Goal: Transaction & Acquisition: Purchase product/service

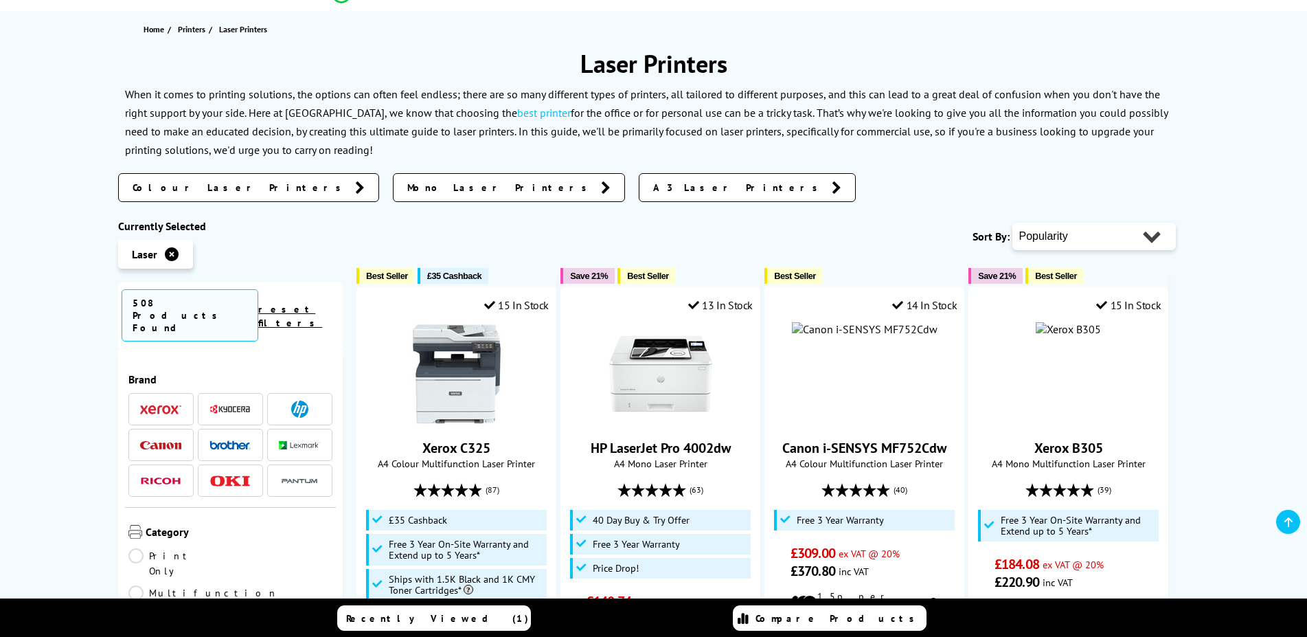
scroll to position [140, 0]
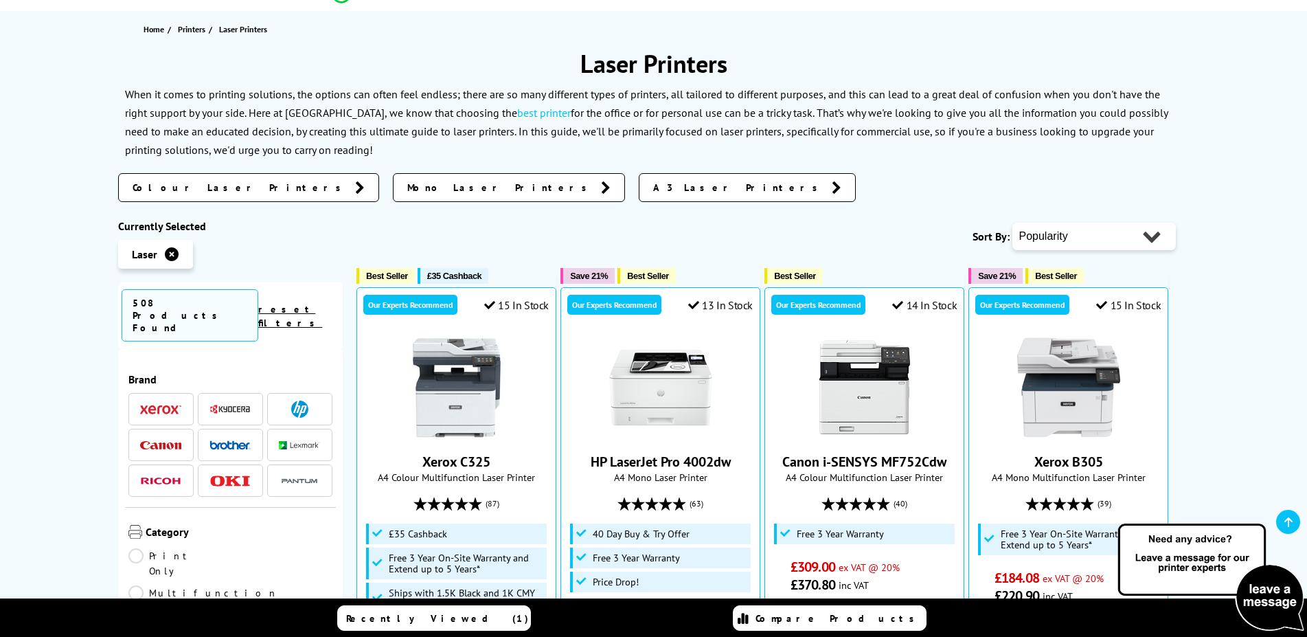
click at [1013, 223] on select "Popularity Rating Price - Low to High Price - High to Low Running Costs - Low t…" at bounding box center [1095, 236] width 164 height 27
select select "Price Ascending"
click option "Price - Low to High" at bounding box center [0, 0] width 0 height 0
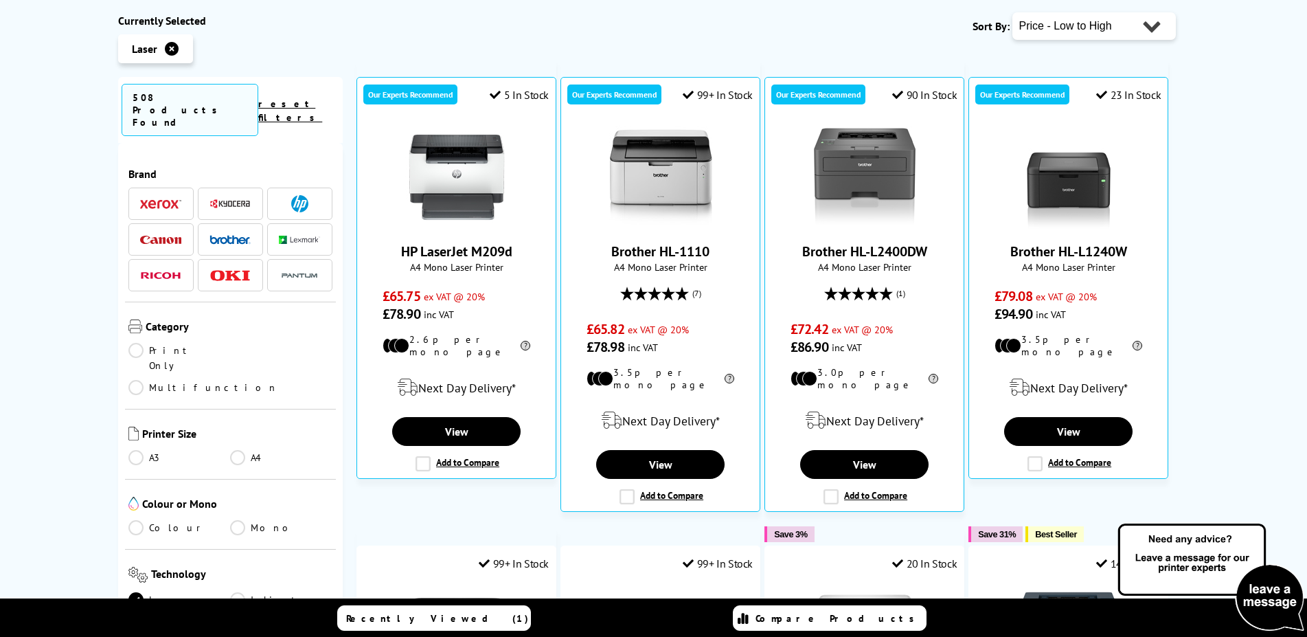
scroll to position [350, 0]
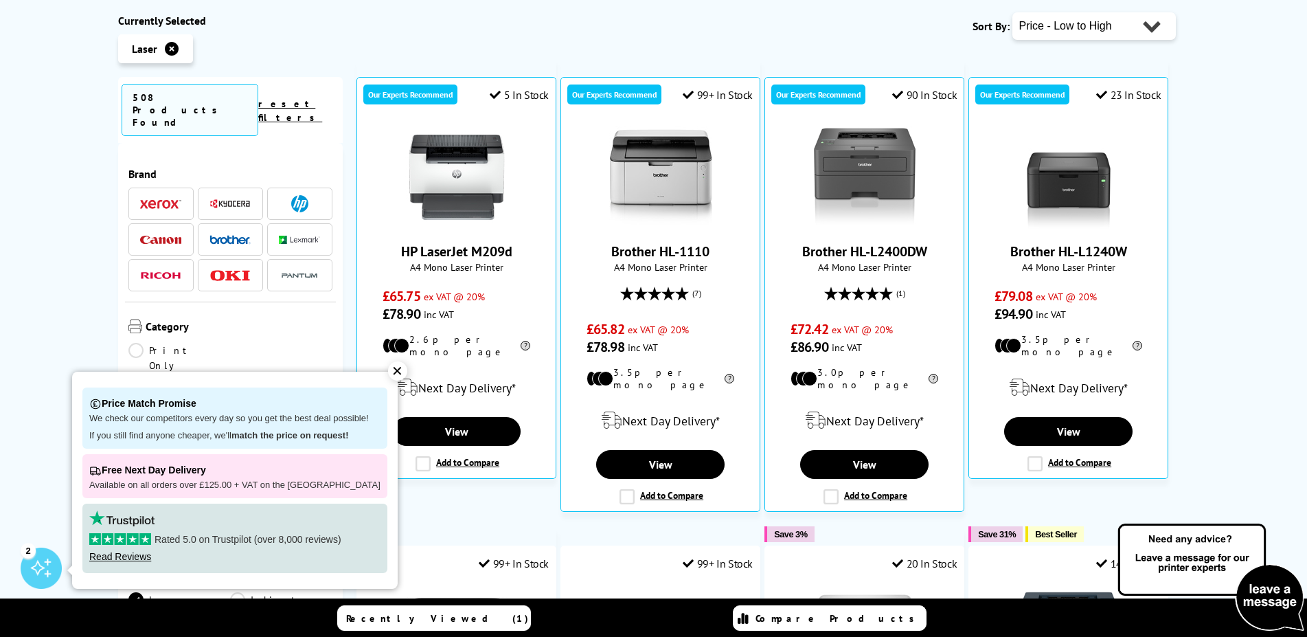
click at [229, 380] on link "Multifunction" at bounding box center [203, 387] width 150 height 15
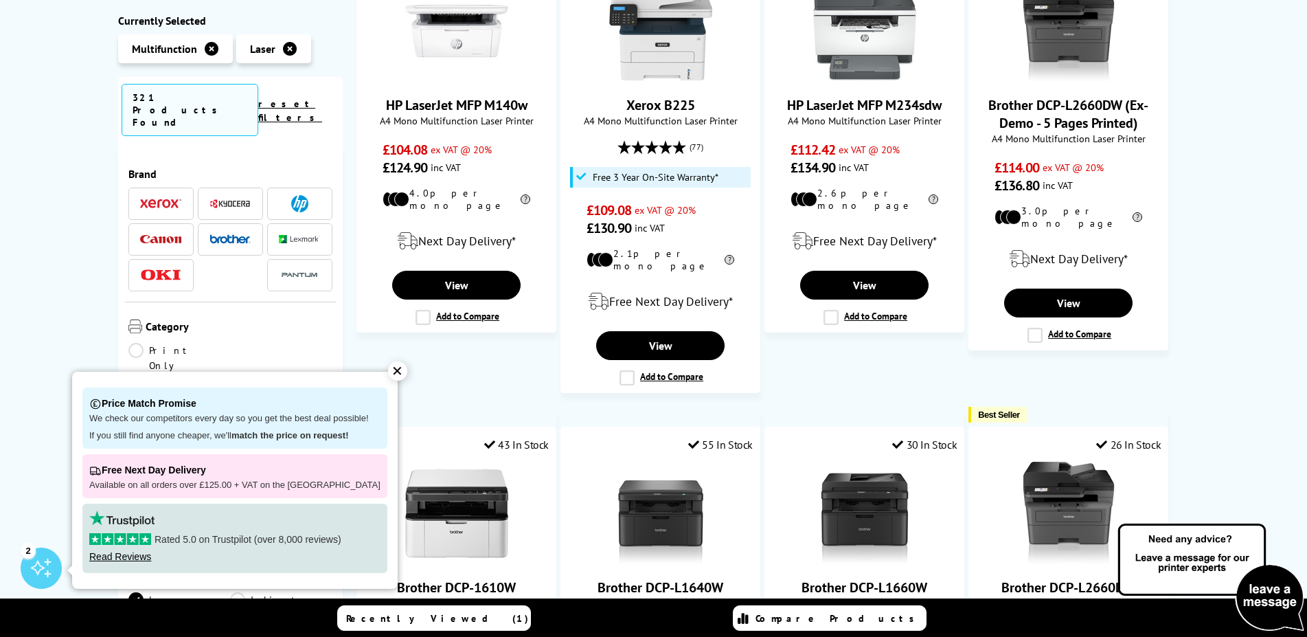
click at [392, 374] on div "✕" at bounding box center [397, 370] width 19 height 19
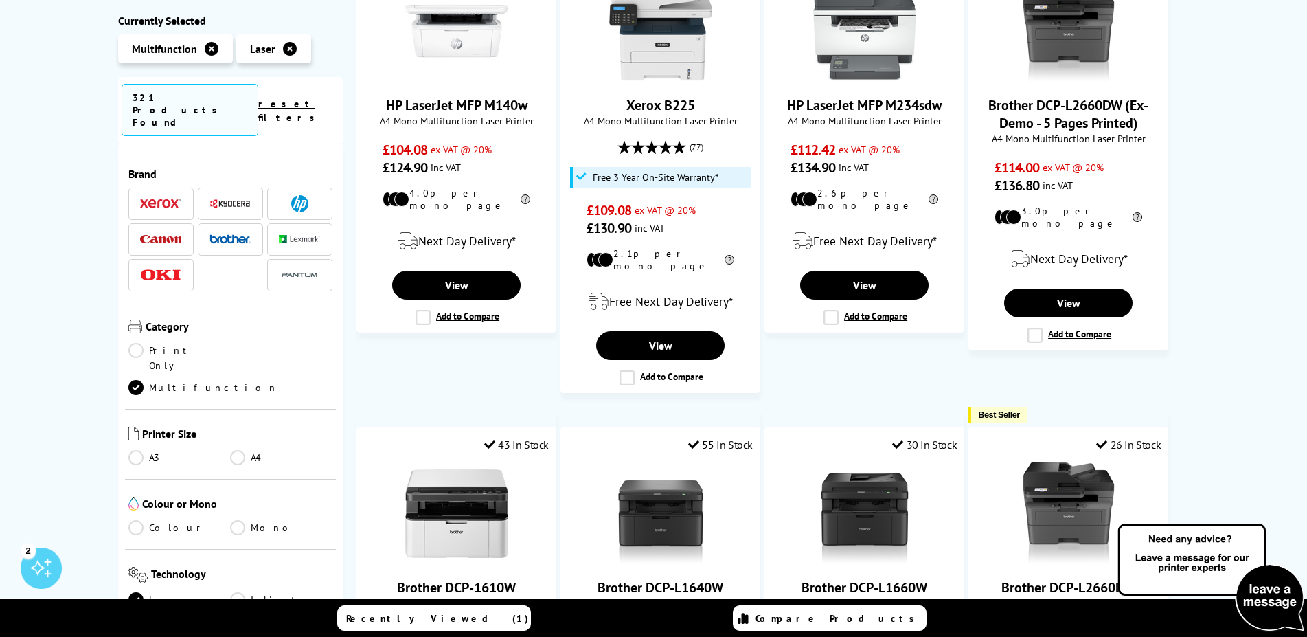
scroll to position [165, 0]
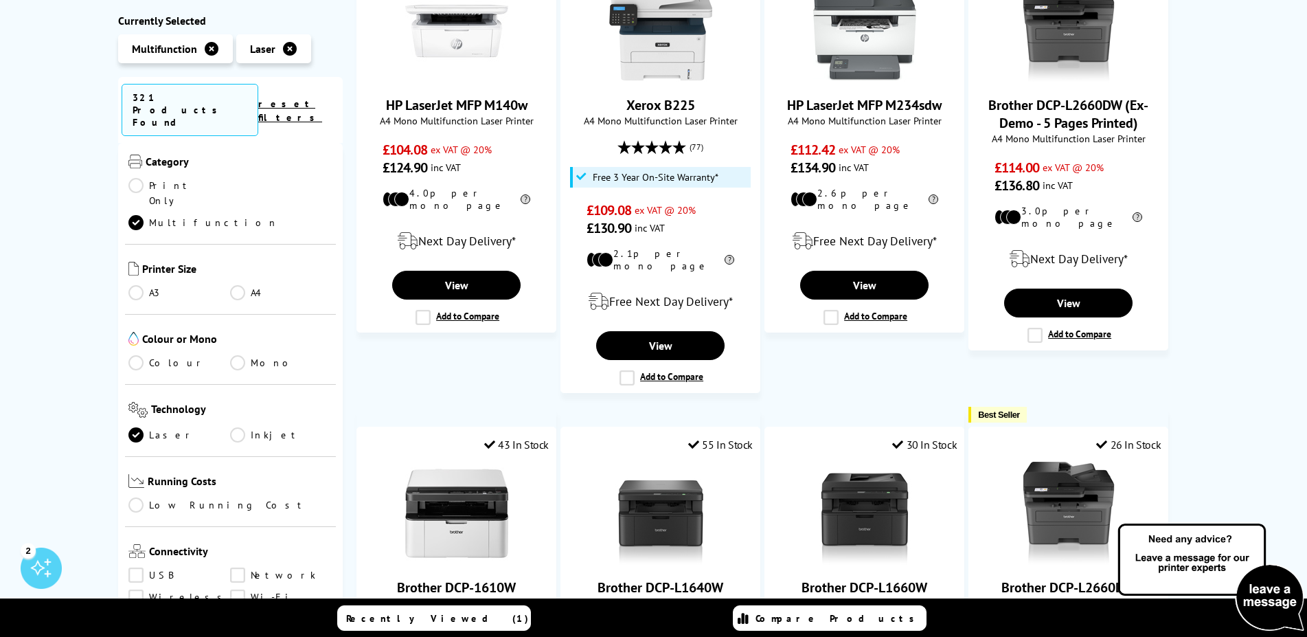
click at [230, 285] on link "A4" at bounding box center [281, 292] width 102 height 15
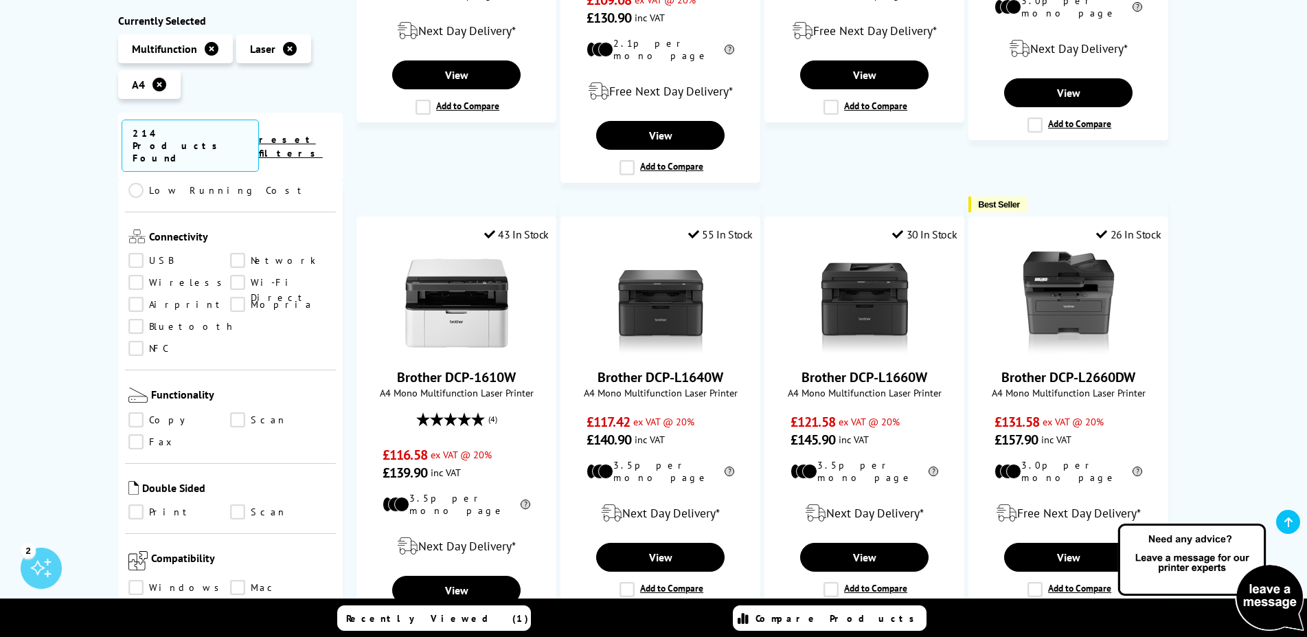
scroll to position [577, 0]
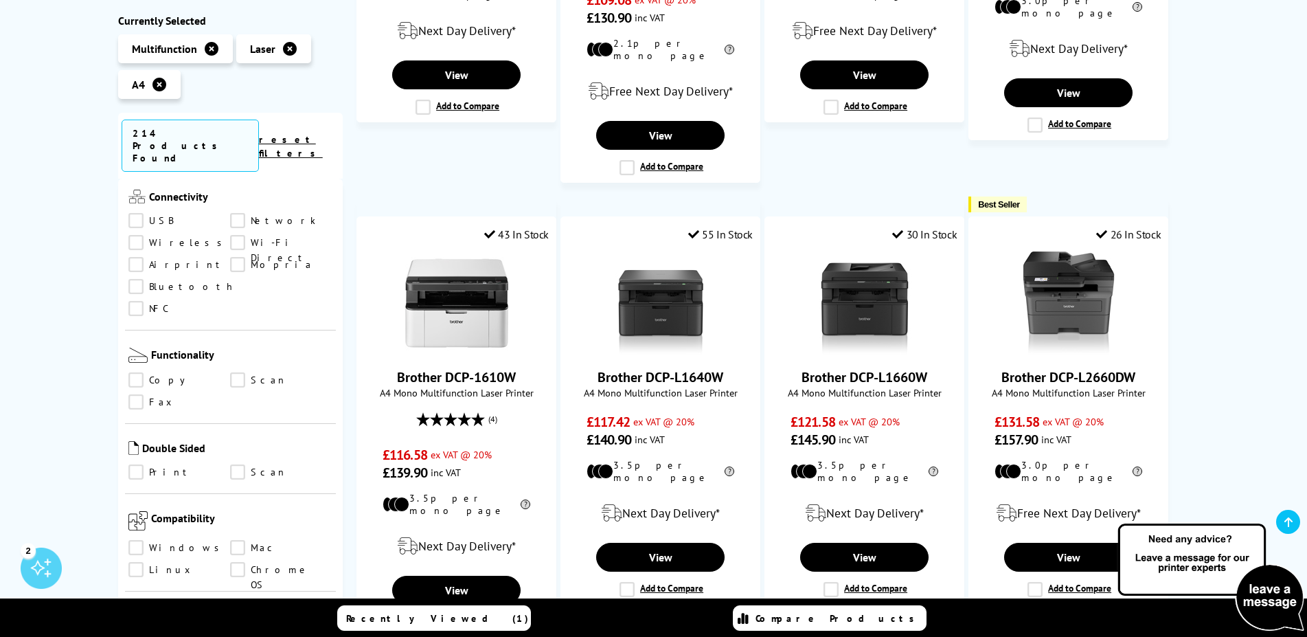
click at [141, 373] on link "Copy" at bounding box center [179, 380] width 102 height 15
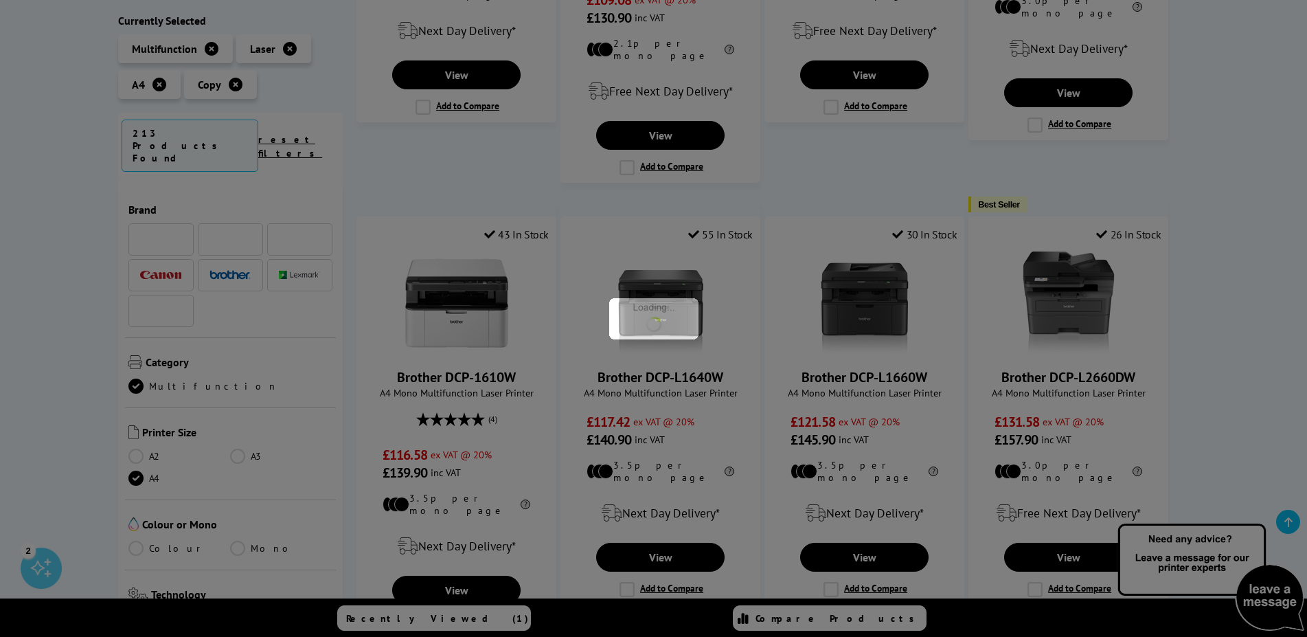
scroll to position [577, 0]
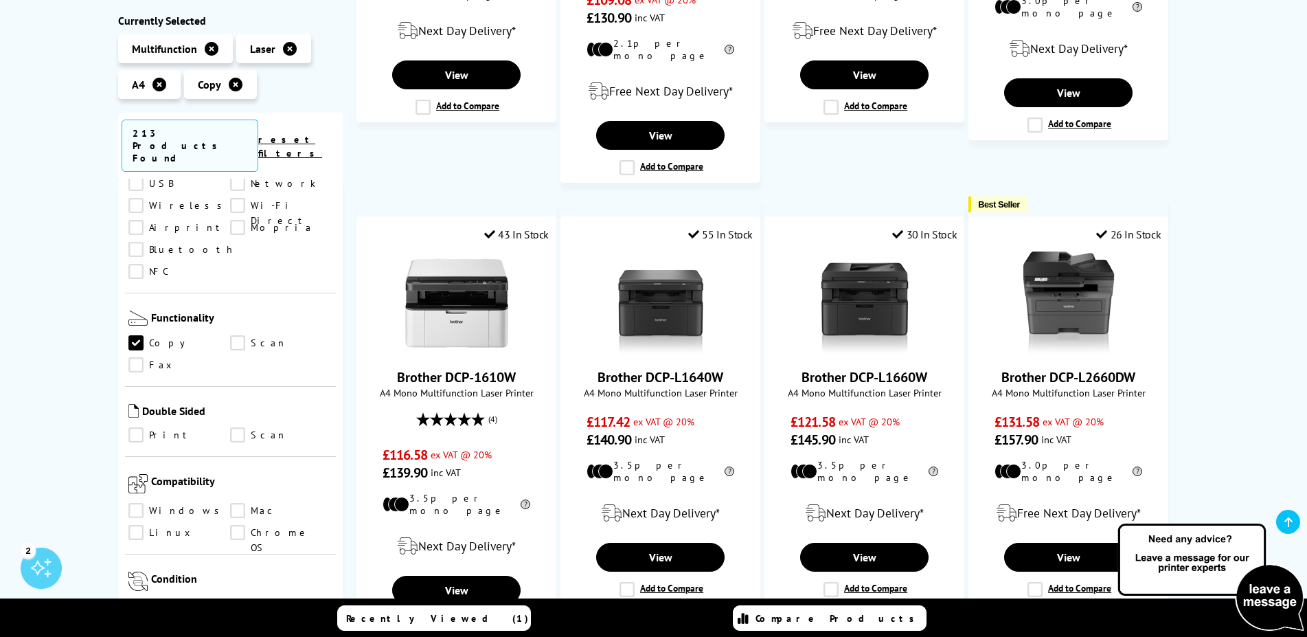
click at [238, 336] on link "Scan" at bounding box center [281, 343] width 102 height 15
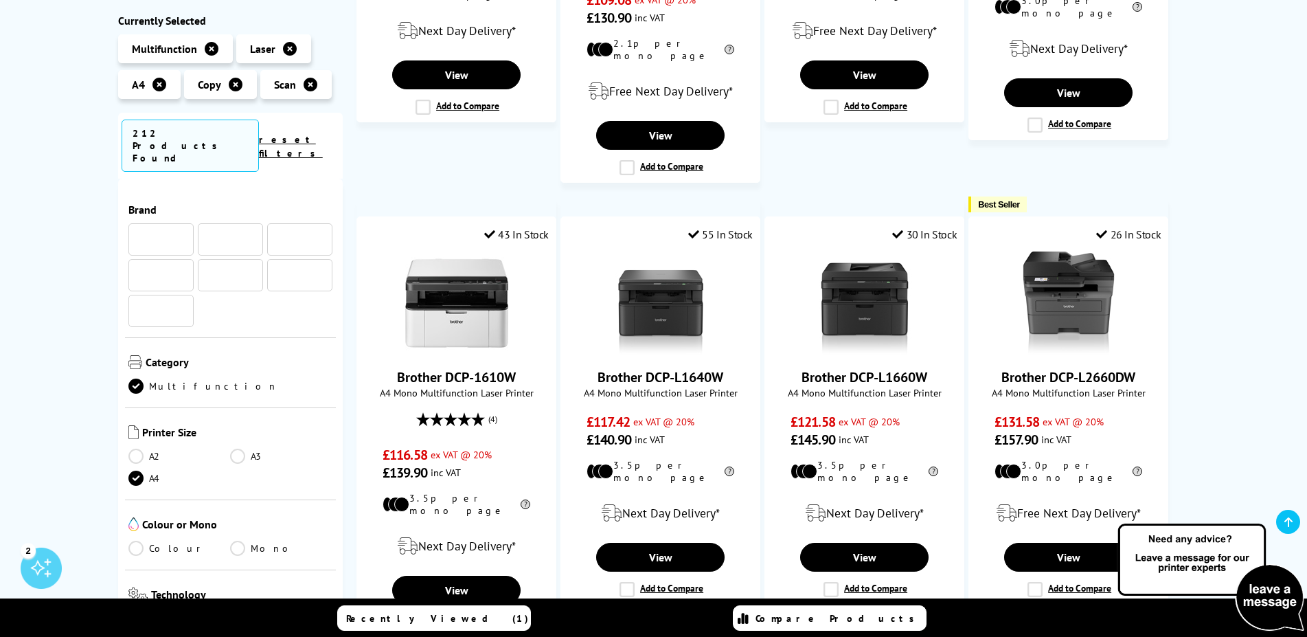
scroll to position [577, 0]
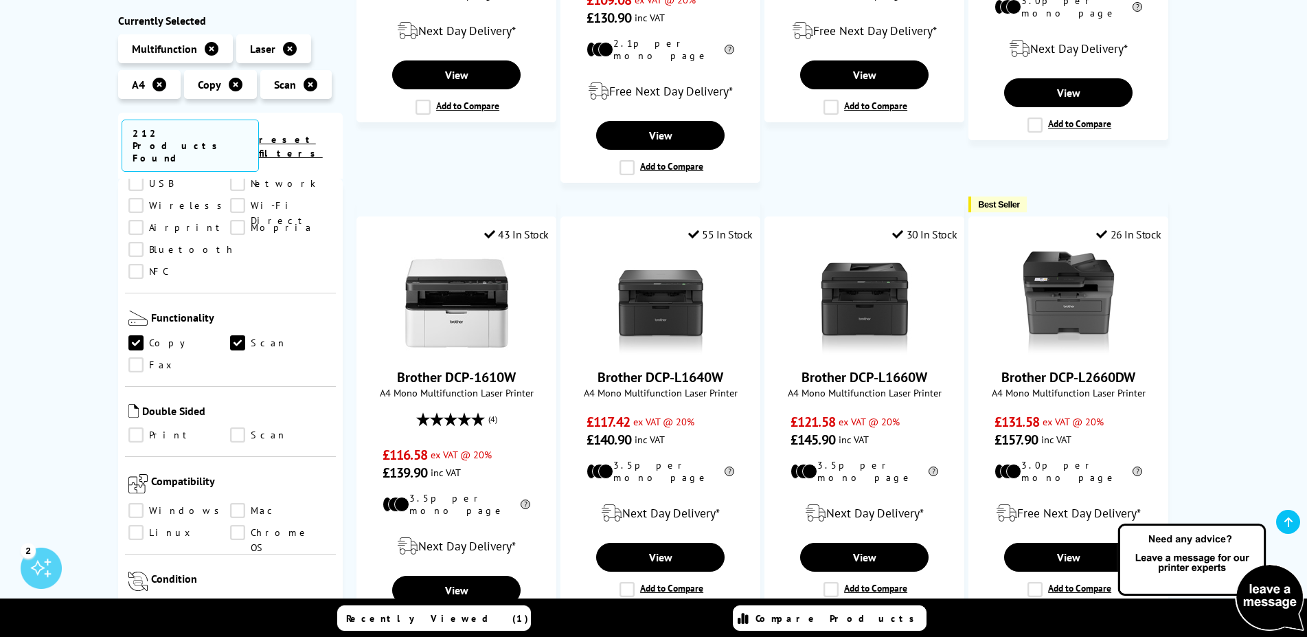
click at [140, 428] on link "Print" at bounding box center [179, 435] width 102 height 15
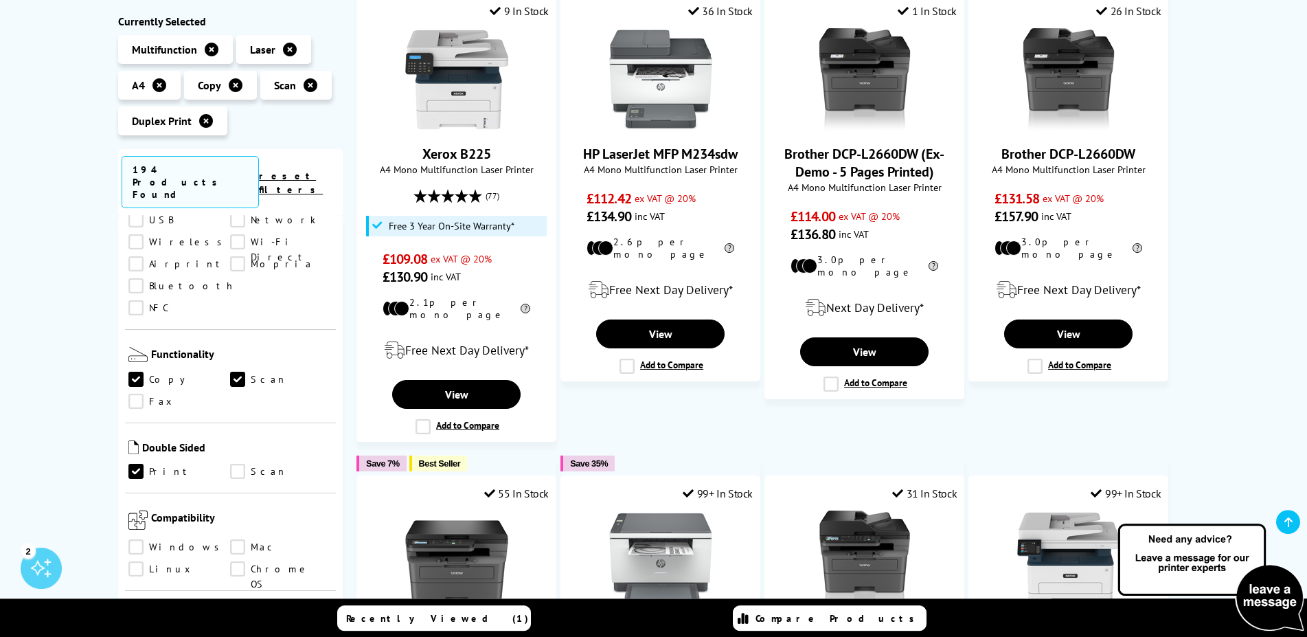
scroll to position [280, 0]
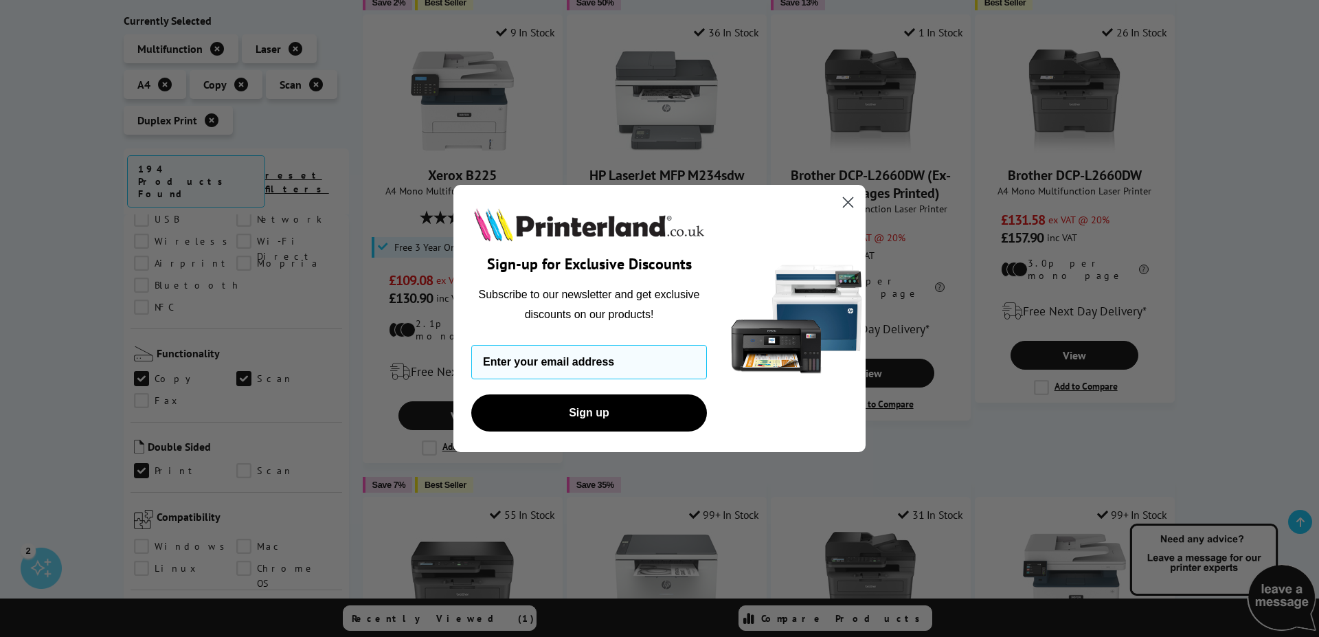
click at [842, 206] on circle "Close dialog" at bounding box center [848, 202] width 23 height 23
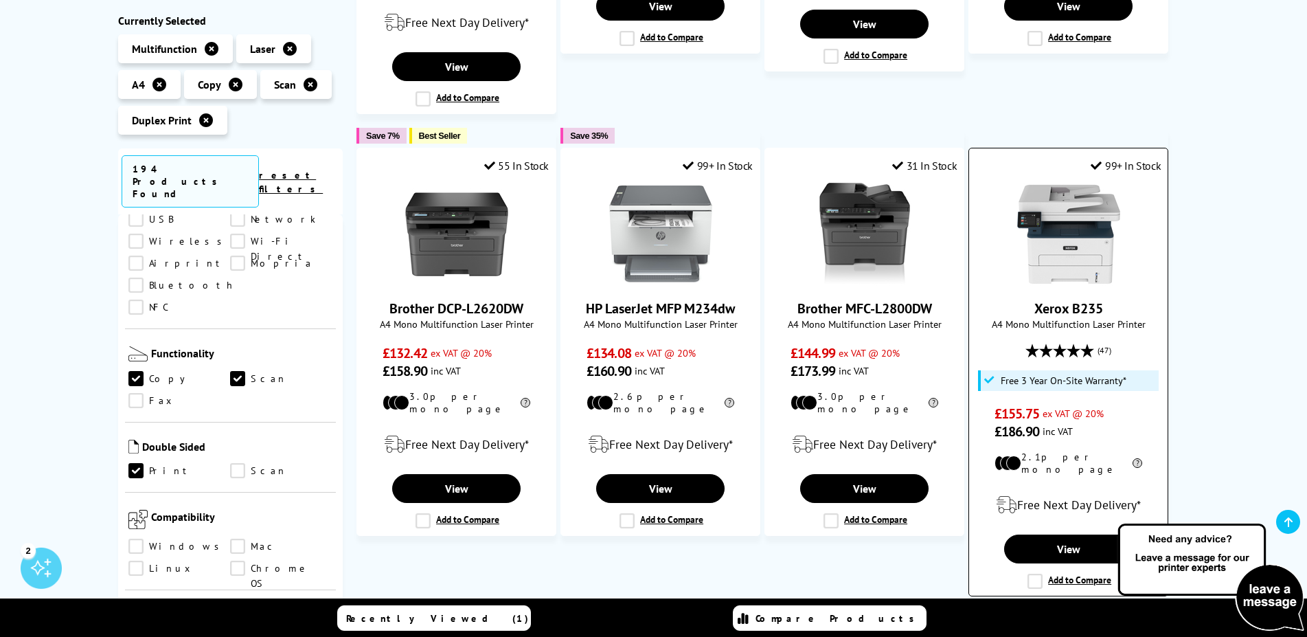
scroll to position [631, 0]
